Goal: Information Seeking & Learning: Learn about a topic

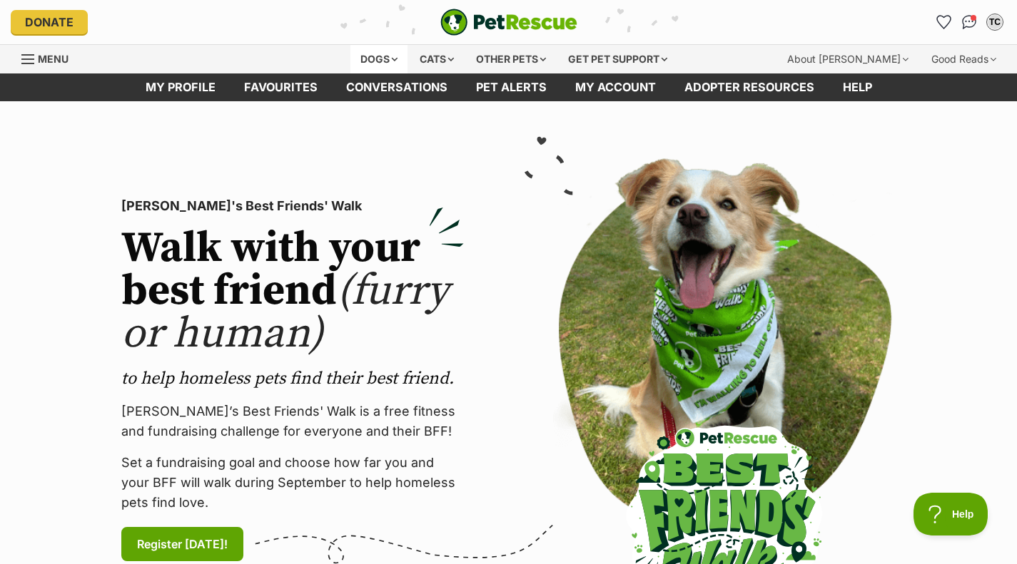
click at [387, 61] on div "Dogs" at bounding box center [378, 59] width 57 height 29
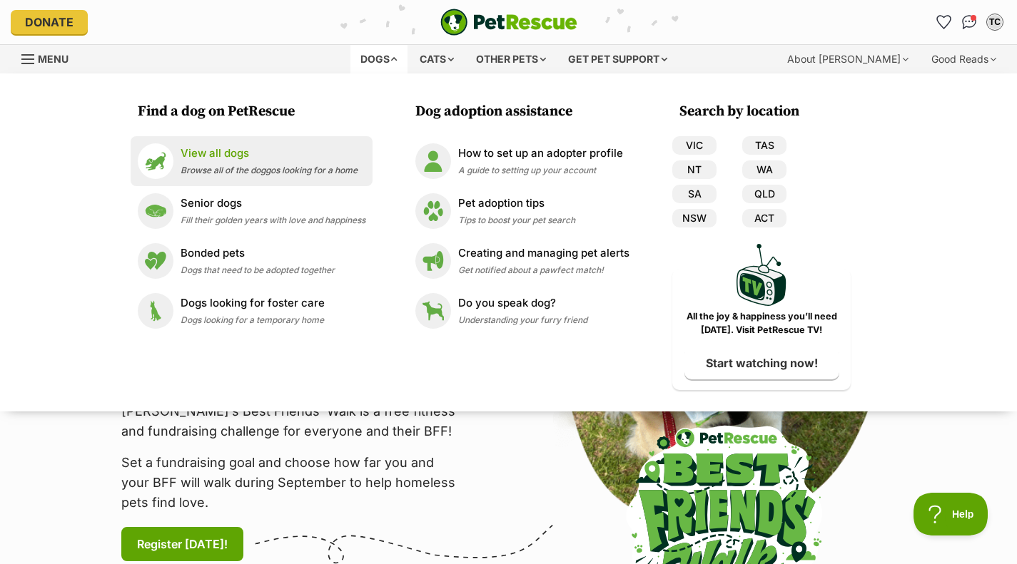
click at [298, 171] on span "Browse all of the doggos looking for a home" at bounding box center [269, 170] width 177 height 11
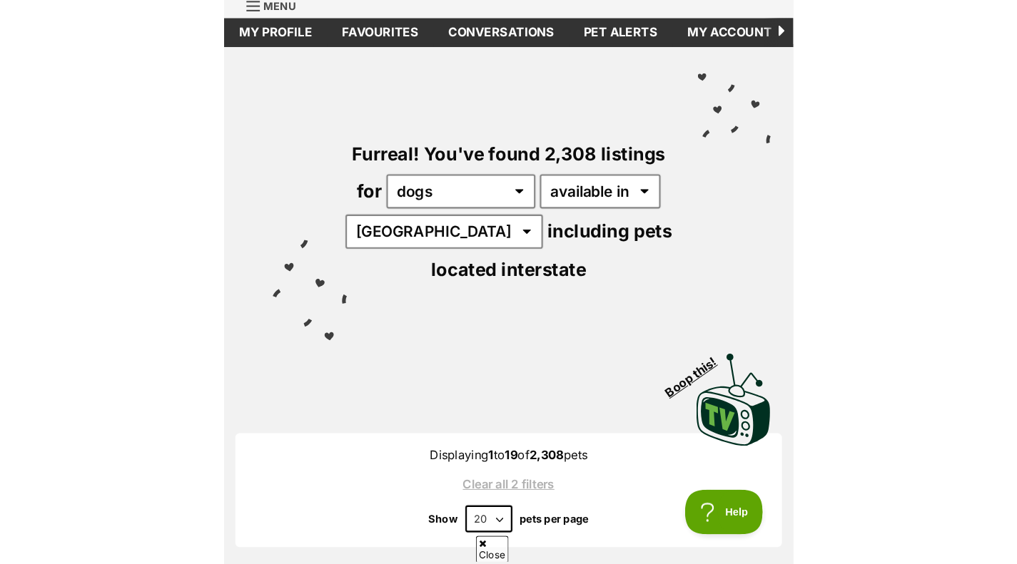
scroll to position [54, 0]
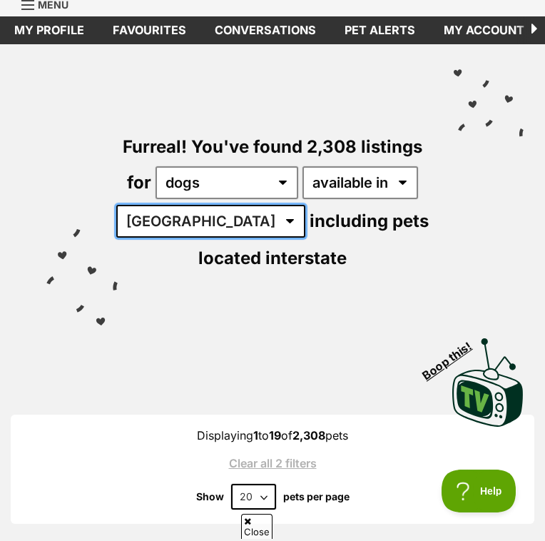
click at [192, 224] on select "Australia ACT NSW NT QLD SA TAS VIC WA" at bounding box center [210, 221] width 189 height 33
select select "VIC"
click at [127, 205] on select "Australia ACT NSW NT QLD SA TAS VIC WA" at bounding box center [210, 221] width 189 height 33
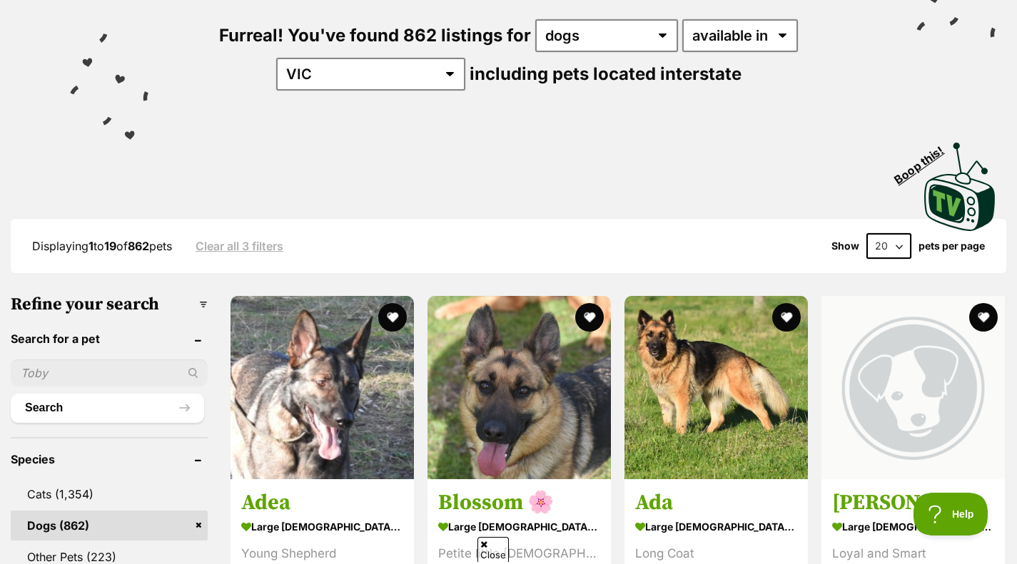
scroll to position [62, 0]
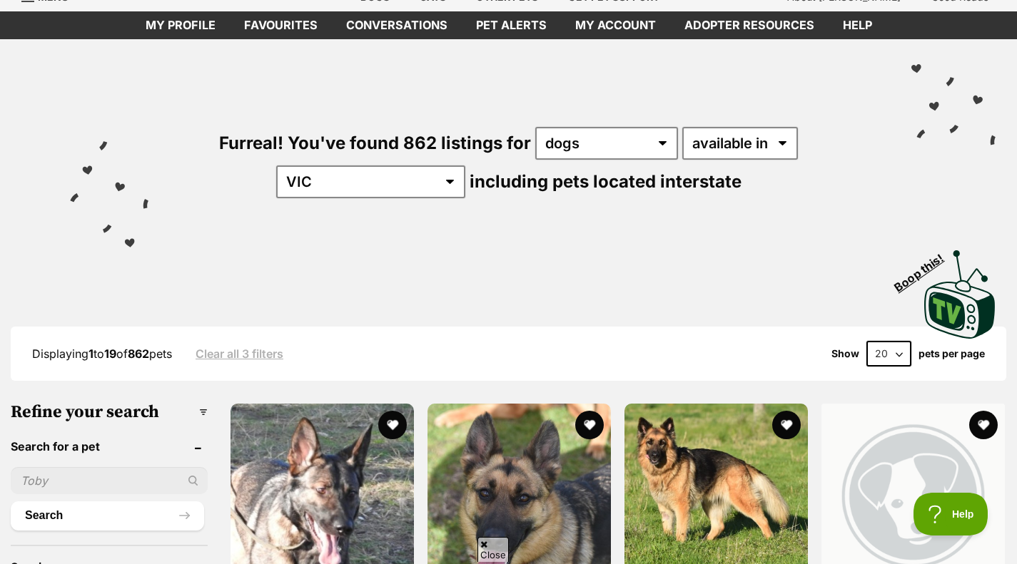
click at [872, 350] on select "20 40 60" at bounding box center [888, 354] width 45 height 26
select select "60"
click at [866, 341] on select "20 40 60" at bounding box center [888, 354] width 45 height 26
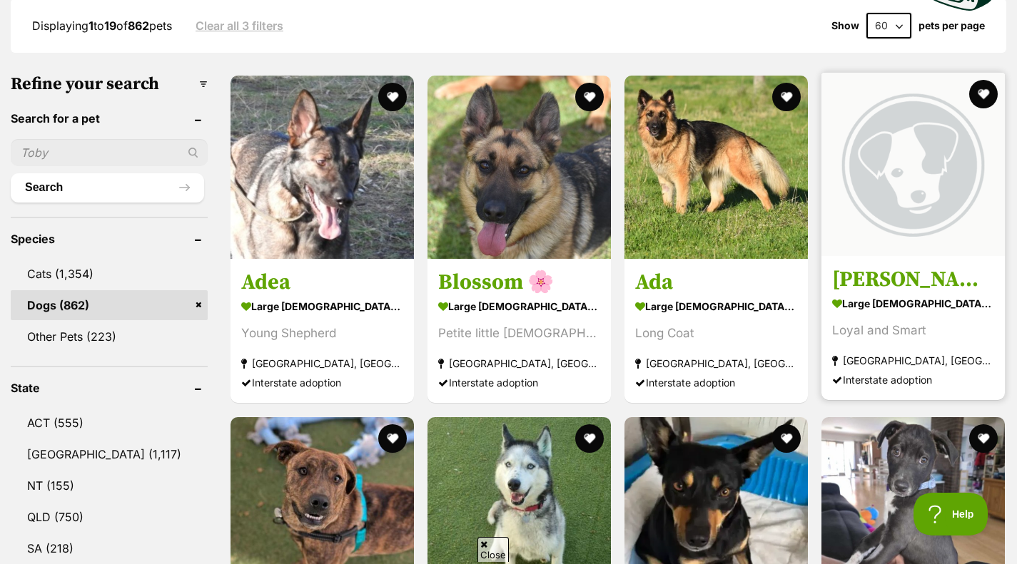
scroll to position [654, 0]
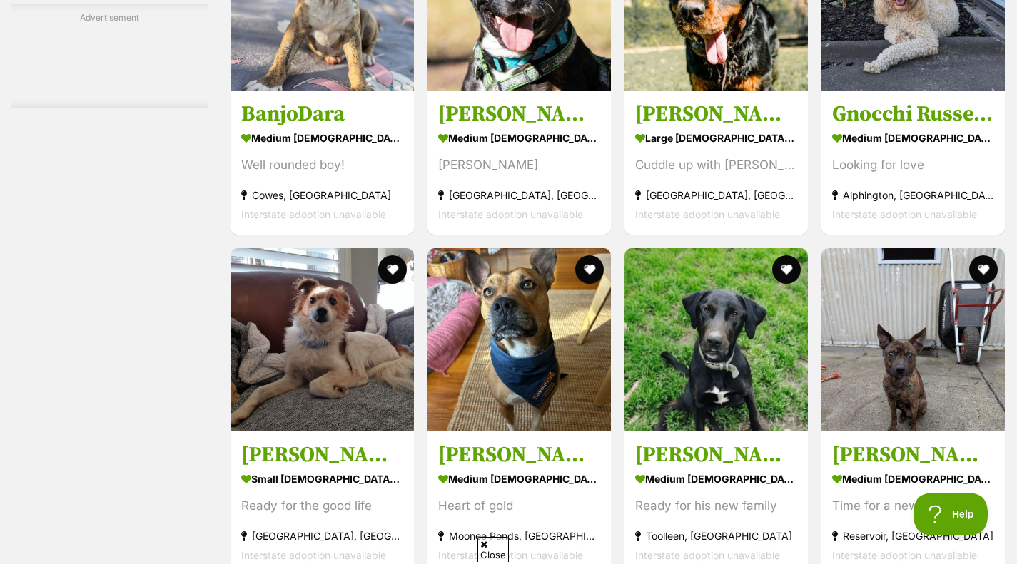
scroll to position [2559, 0]
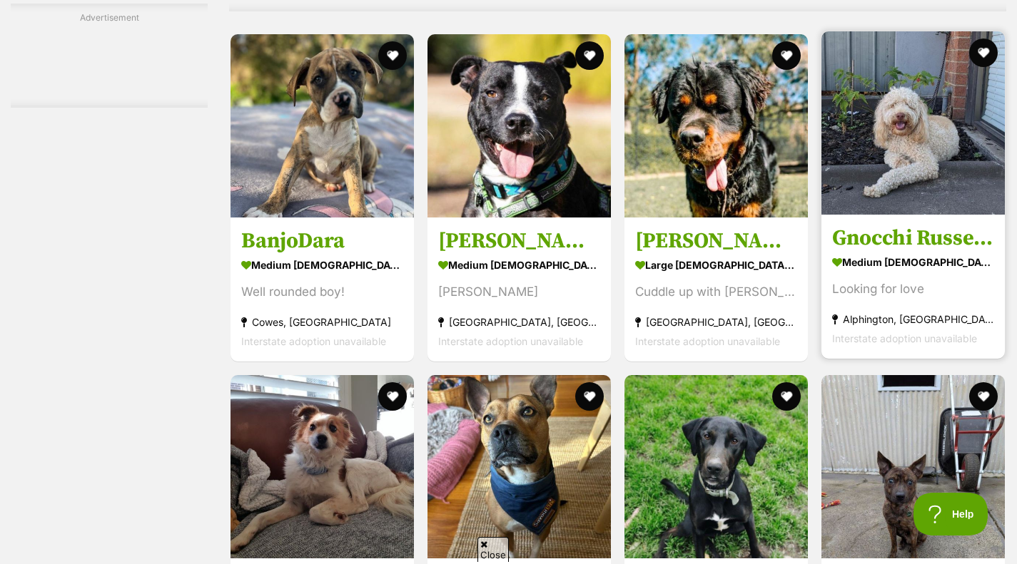
click at [938, 211] on img at bounding box center [912, 122] width 183 height 183
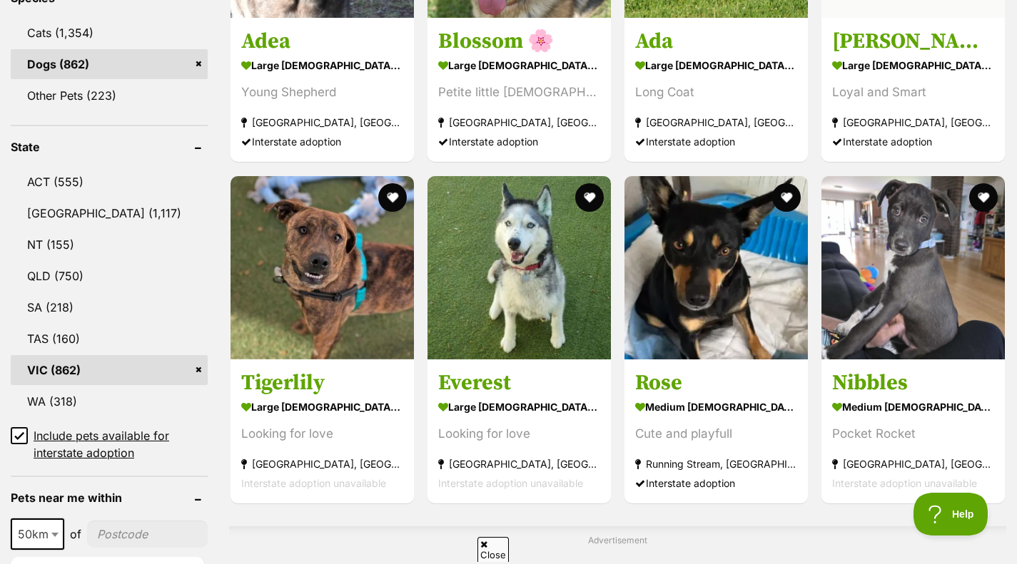
scroll to position [631, 0]
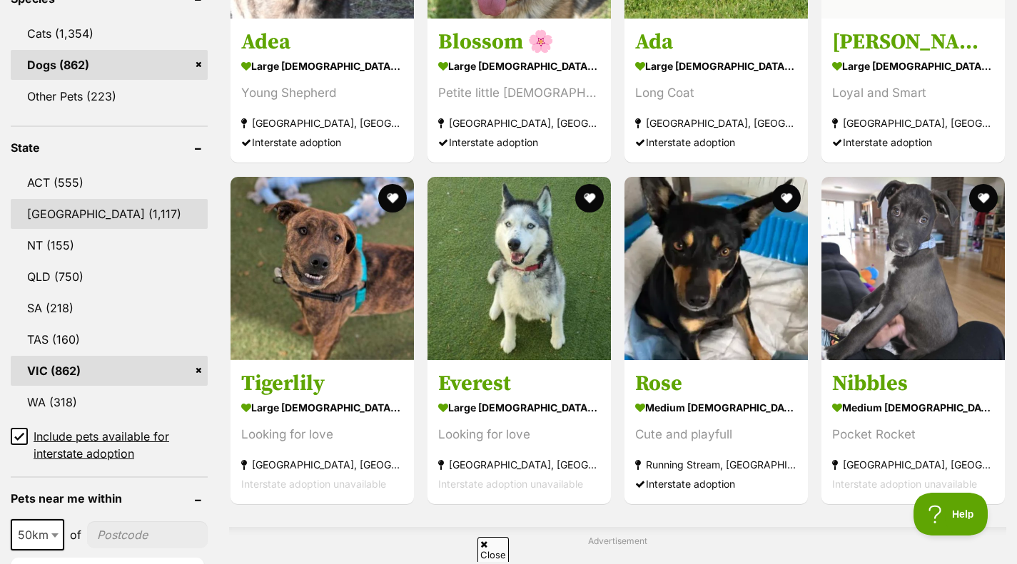
click at [76, 201] on link "[GEOGRAPHIC_DATA] (1,117)" at bounding box center [109, 214] width 197 height 30
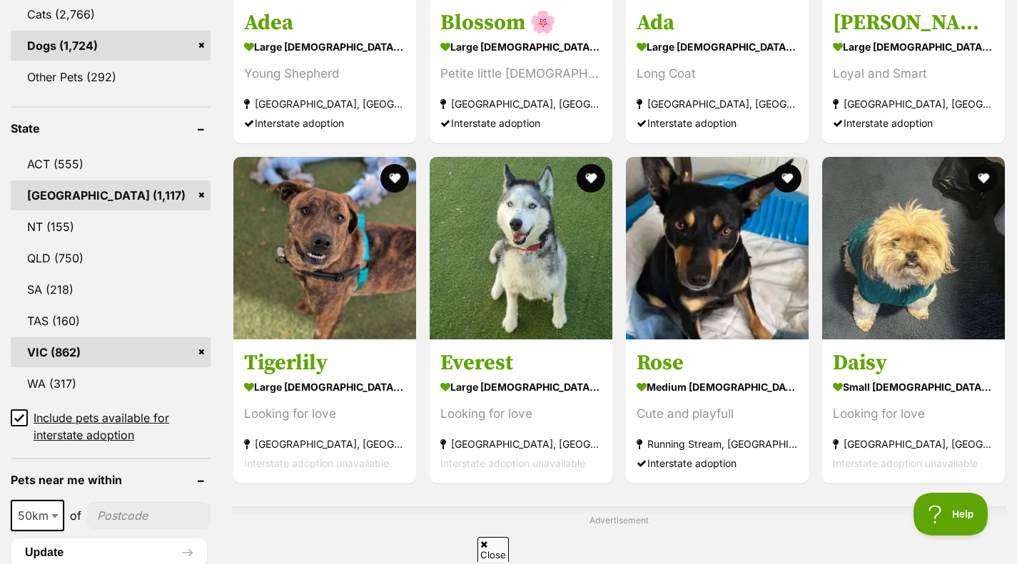
click at [196, 352] on link "VIC (862)" at bounding box center [111, 353] width 200 height 30
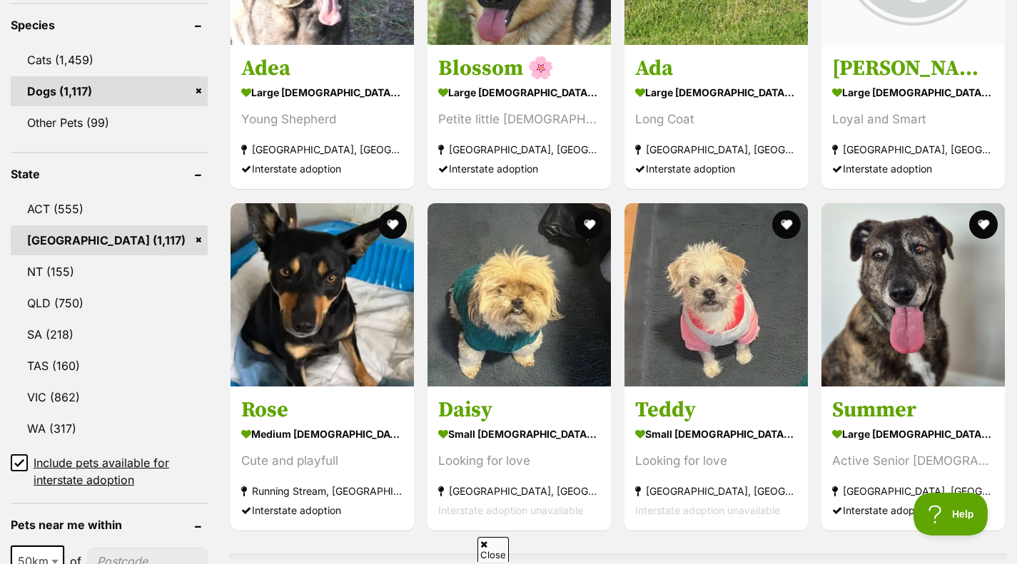
scroll to position [605, 0]
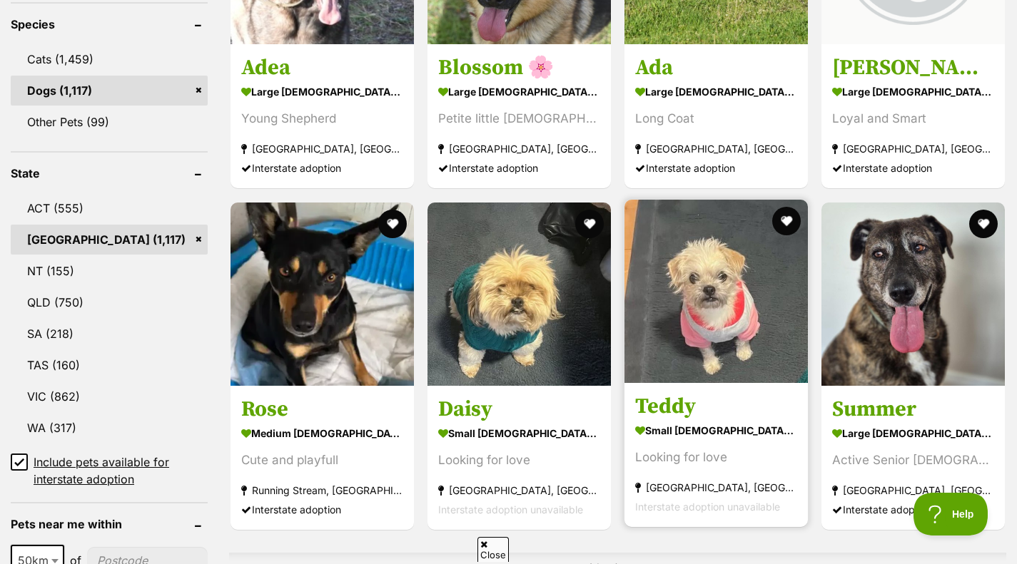
click at [710, 366] on img at bounding box center [715, 291] width 183 height 183
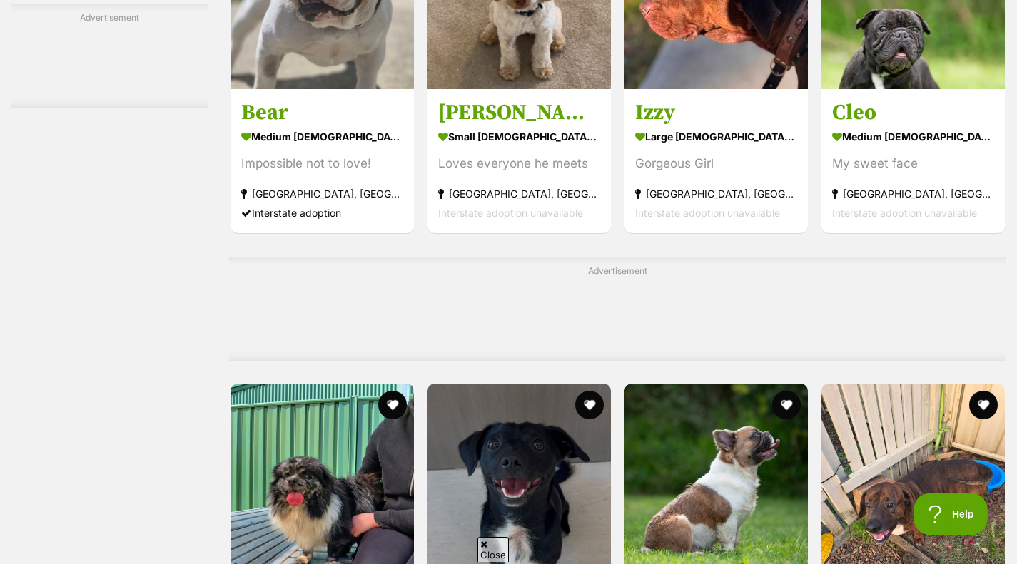
scroll to position [3507, 0]
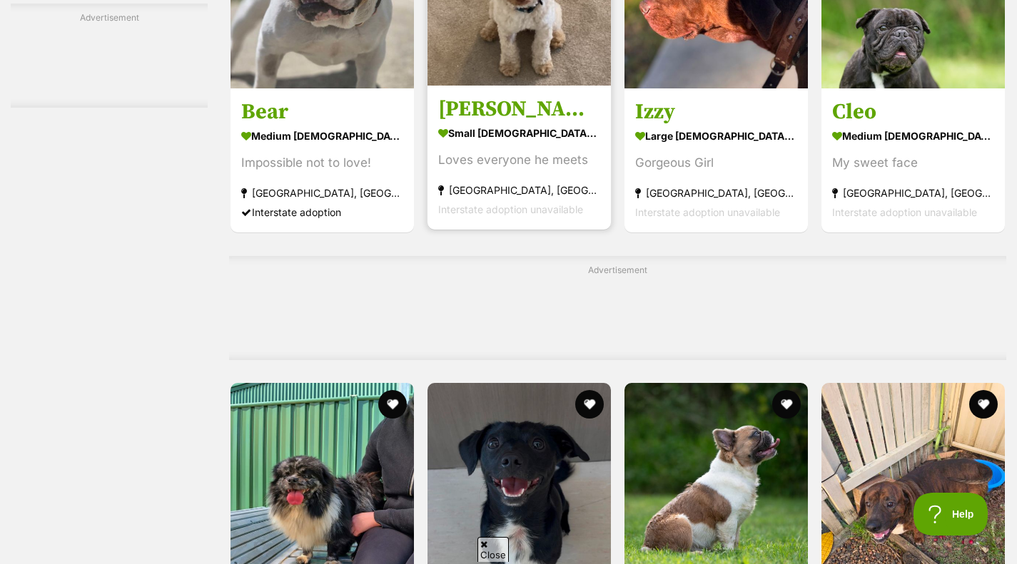
click at [549, 158] on div "Loves everyone he meets" at bounding box center [519, 160] width 162 height 19
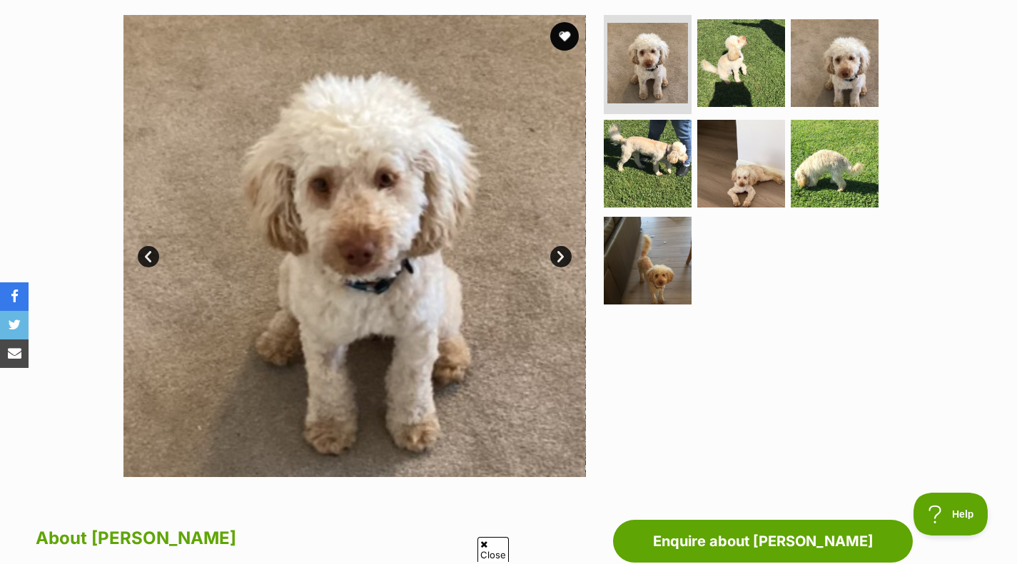
scroll to position [277, 0]
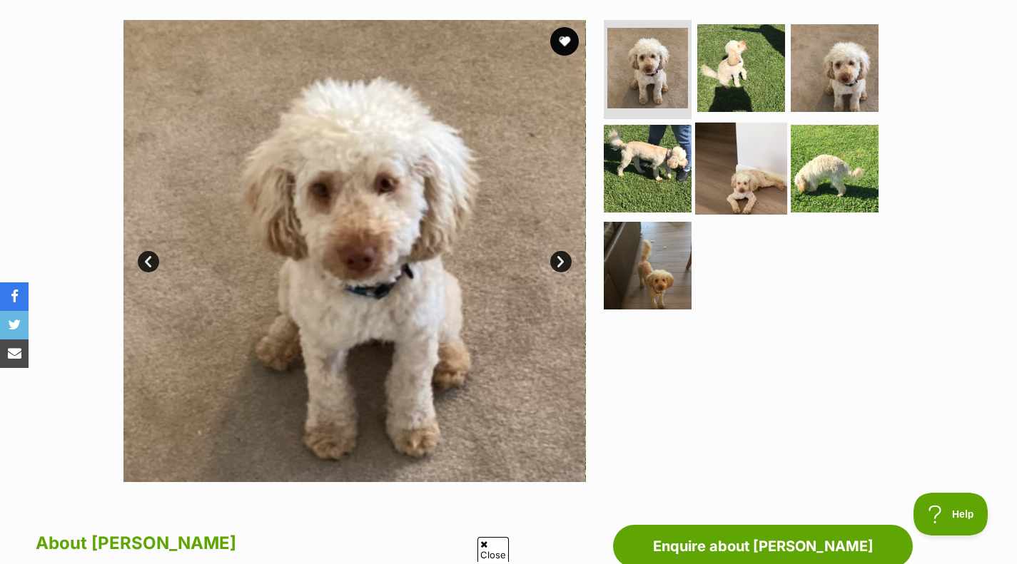
click at [756, 138] on img at bounding box center [741, 169] width 92 height 92
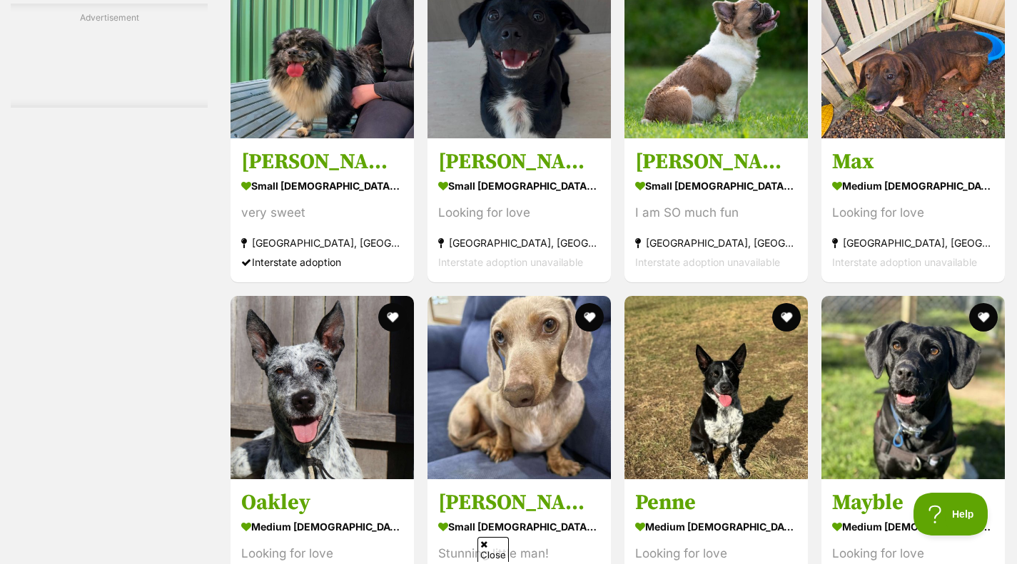
scroll to position [3925, 0]
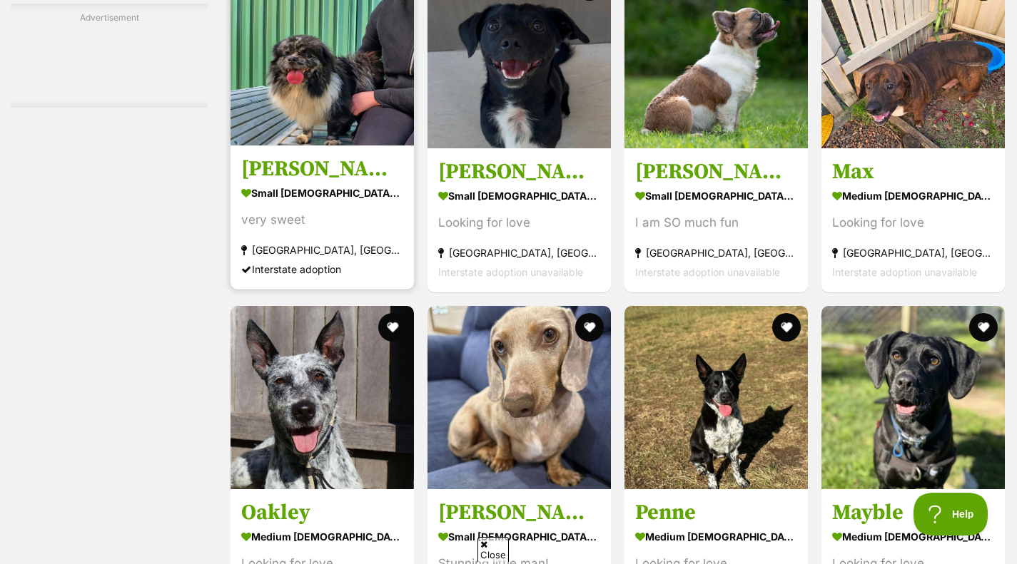
click at [322, 134] on img at bounding box center [321, 53] width 183 height 183
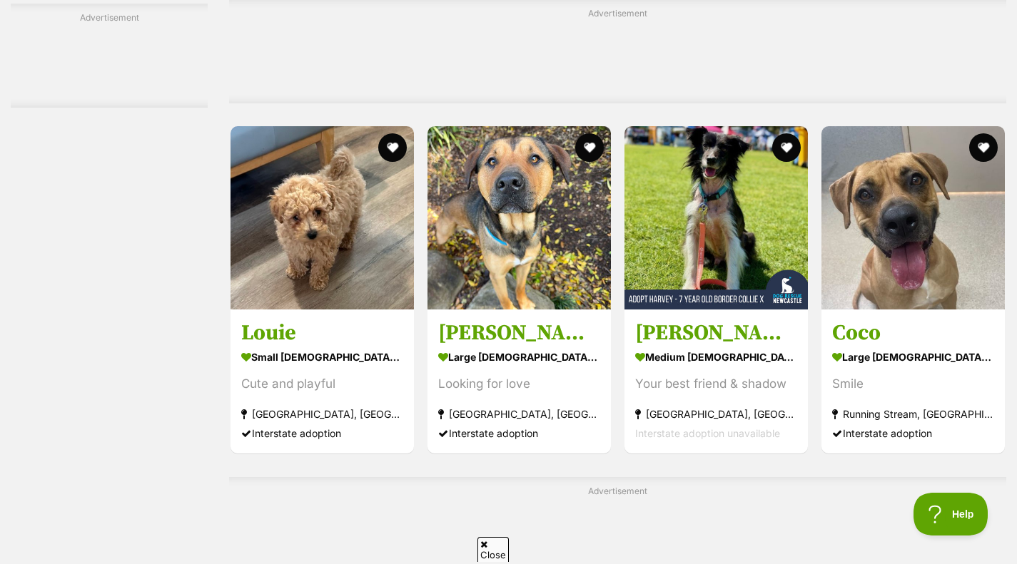
scroll to position [4583, 0]
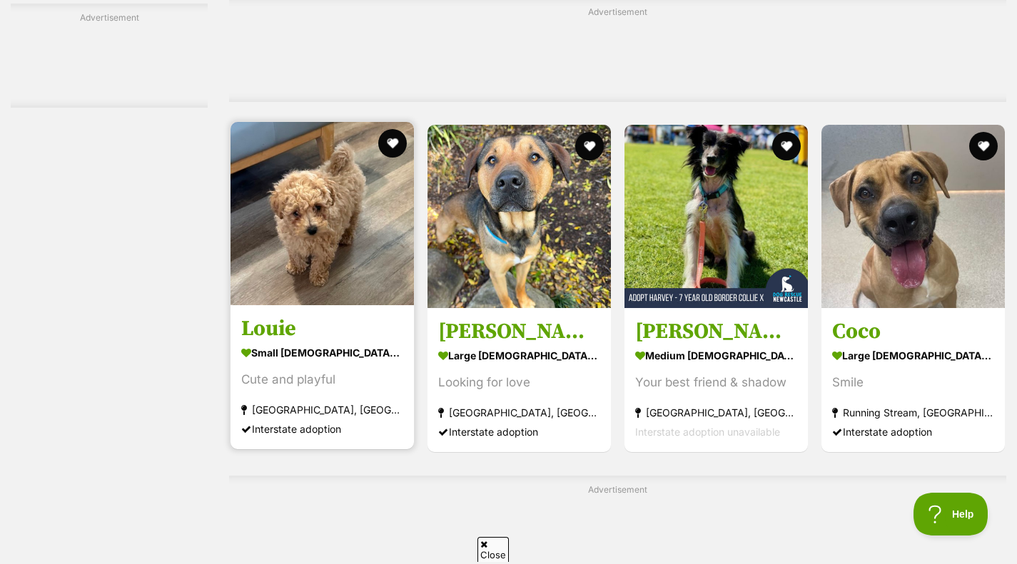
click at [323, 262] on img at bounding box center [321, 213] width 183 height 183
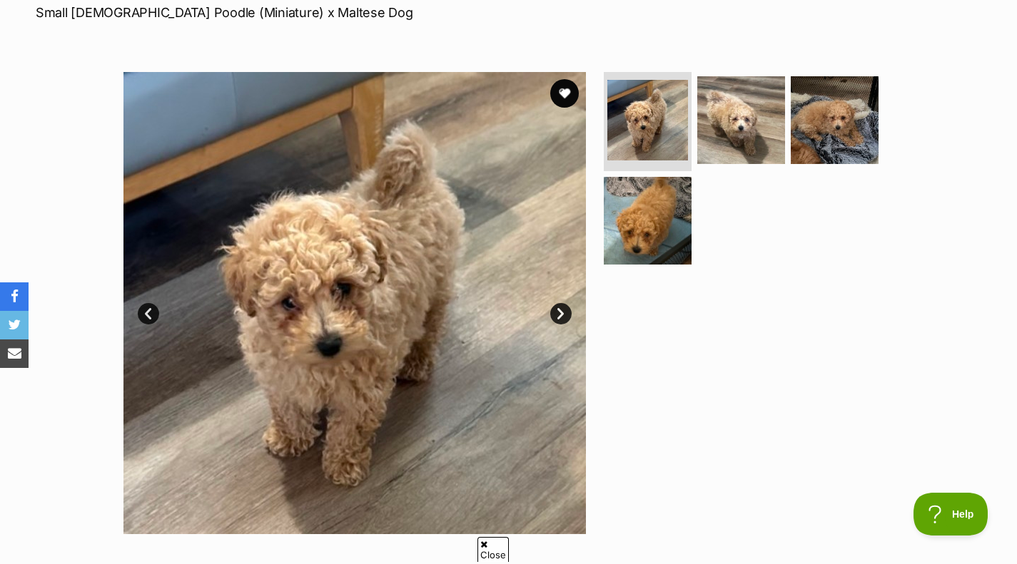
scroll to position [198, 0]
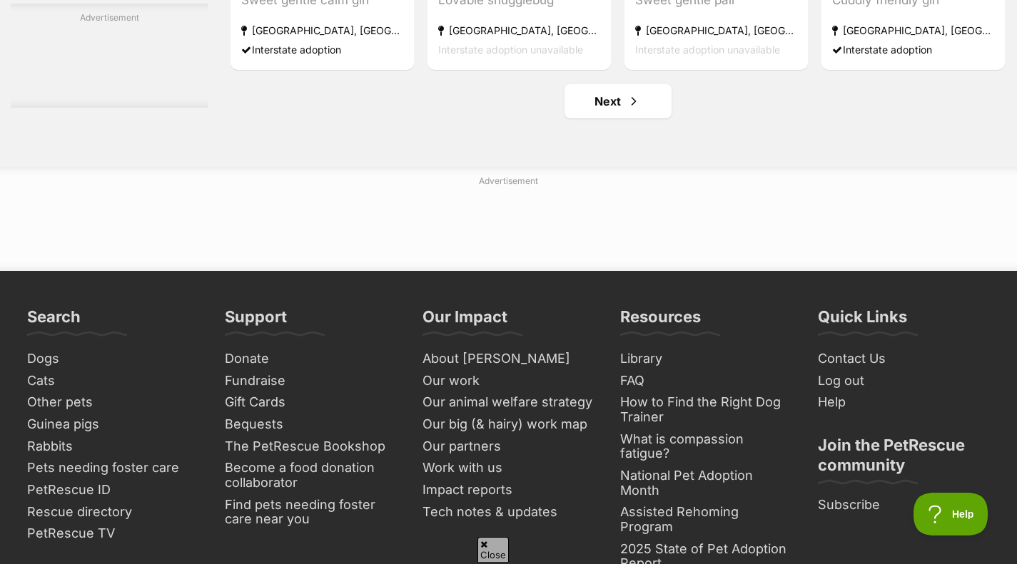
scroll to position [6778, 0]
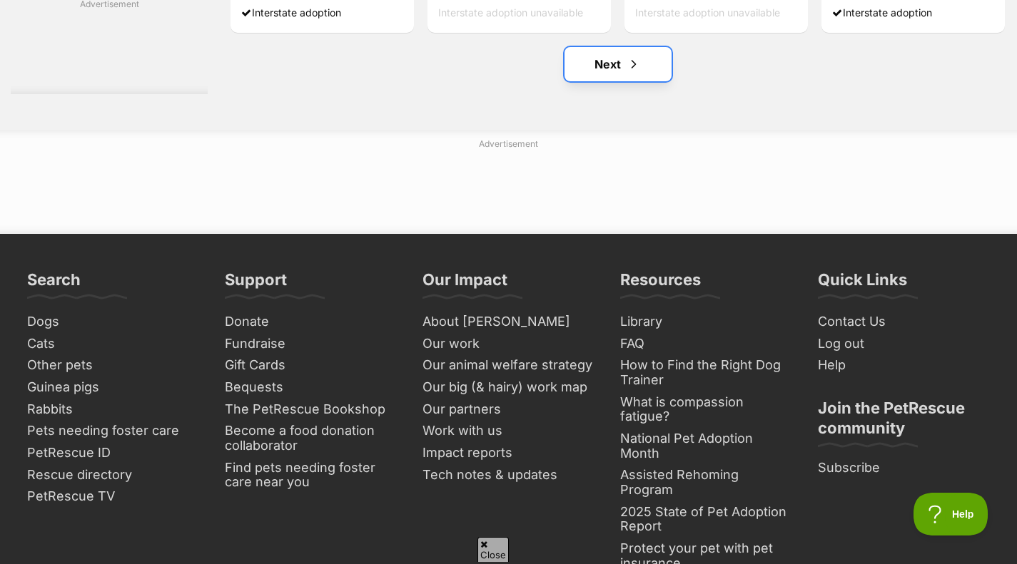
click at [592, 79] on link "Next" at bounding box center [617, 64] width 107 height 34
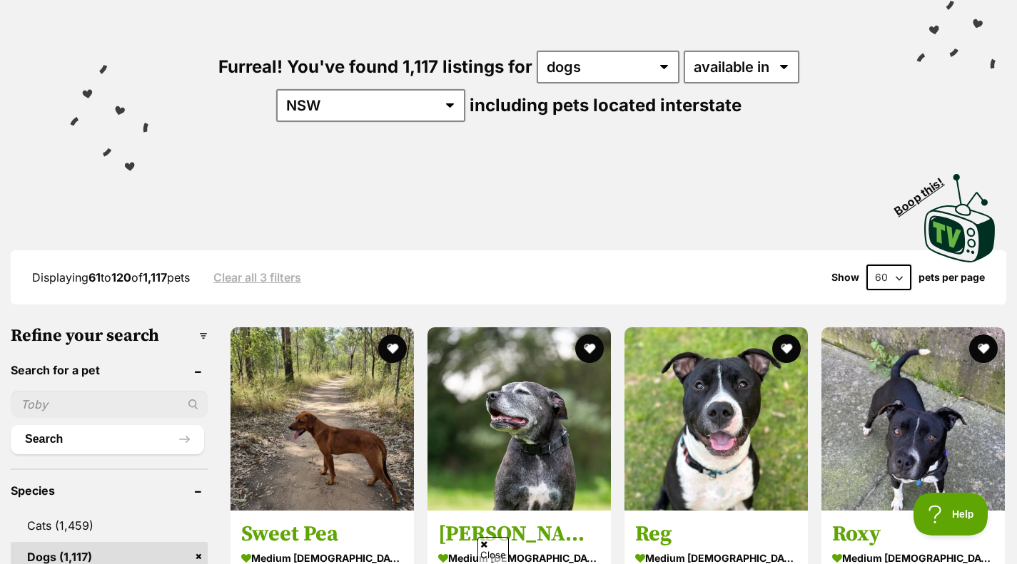
scroll to position [146, 0]
